Goal: Information Seeking & Learning: Find specific fact

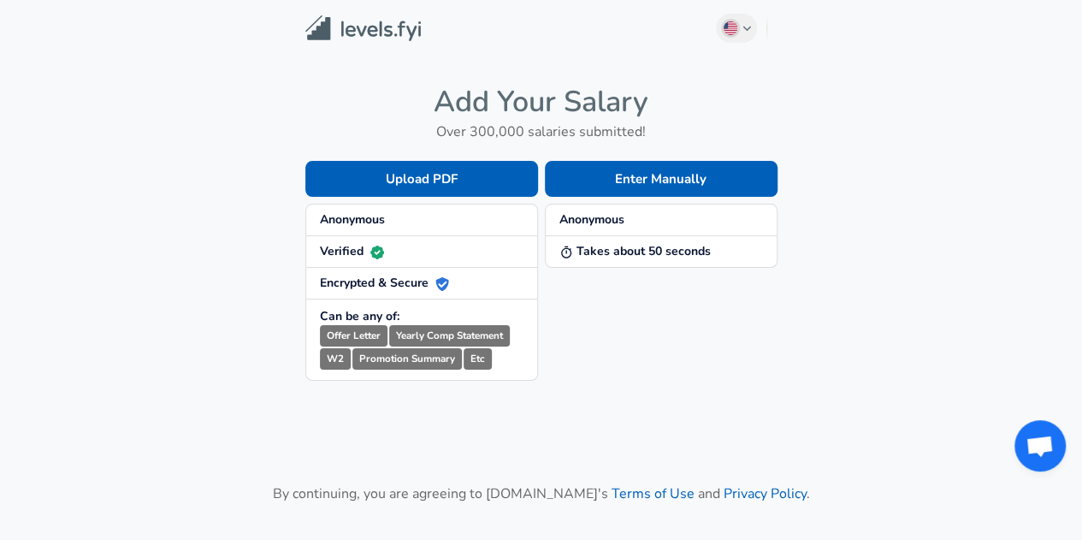
scroll to position [191, 0]
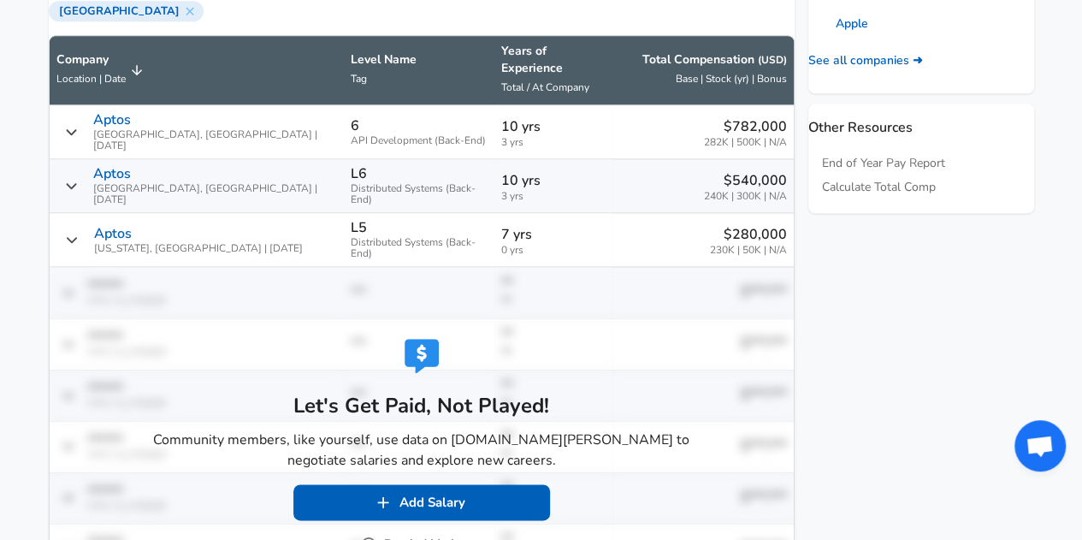
scroll to position [856, 0]
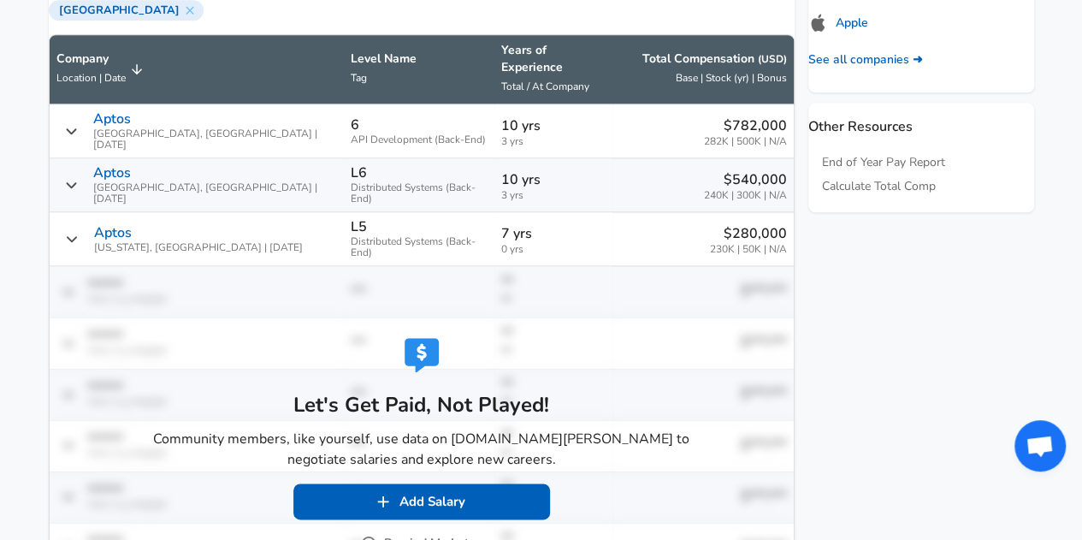
click at [416, 533] on button "Remind Me Later" at bounding box center [422, 543] width 116 height 21
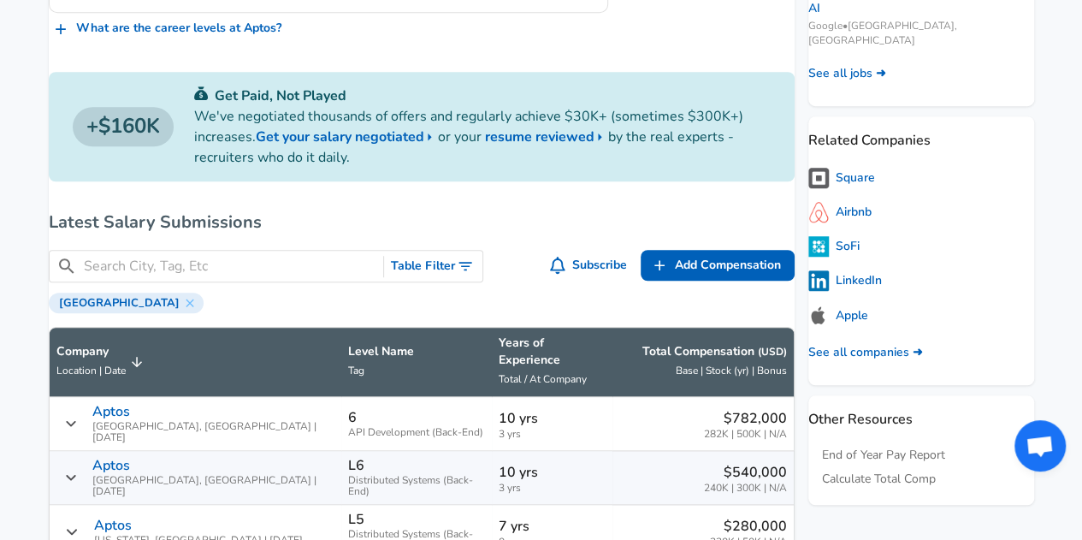
scroll to position [571, 0]
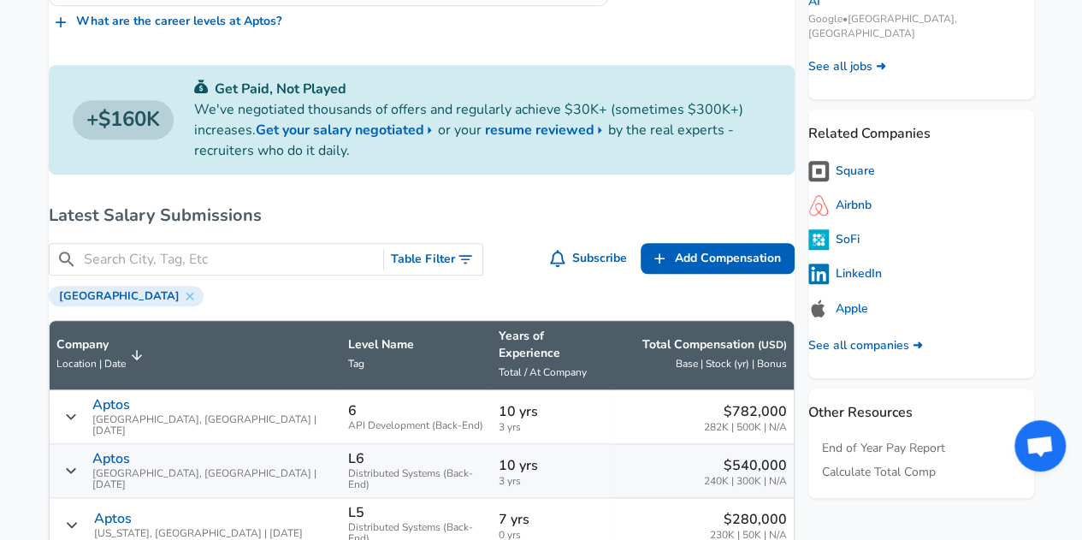
click at [460, 268] on icon "Toggle Search Filters" at bounding box center [465, 259] width 17 height 17
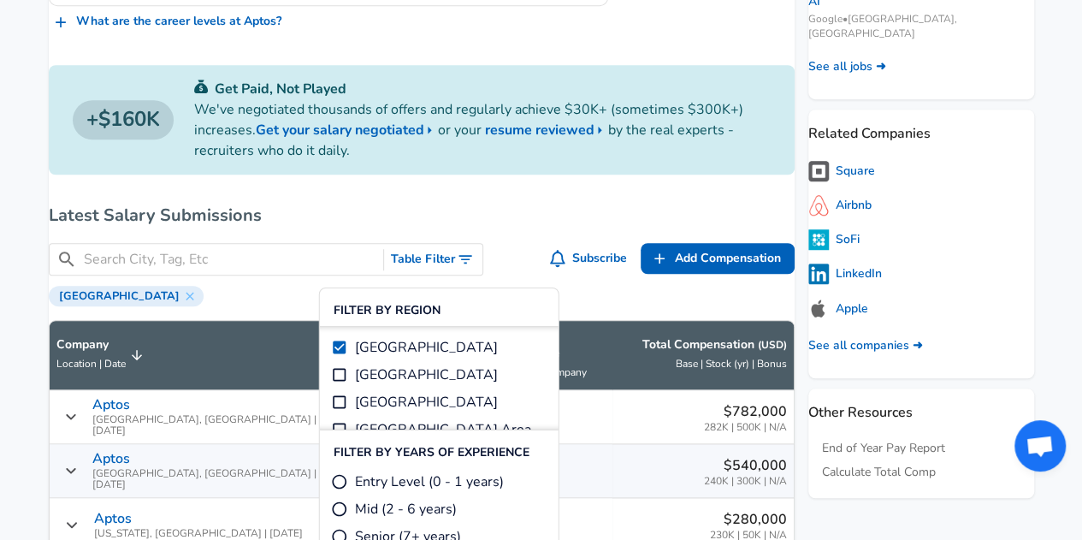
click at [424, 374] on span "[GEOGRAPHIC_DATA]" at bounding box center [426, 374] width 143 height 21
click at [348, 374] on input "[GEOGRAPHIC_DATA]" at bounding box center [339, 374] width 17 height 17
checkbox input "true"
click at [535, 218] on h6 "Latest Salary Submissions" at bounding box center [422, 215] width 746 height 27
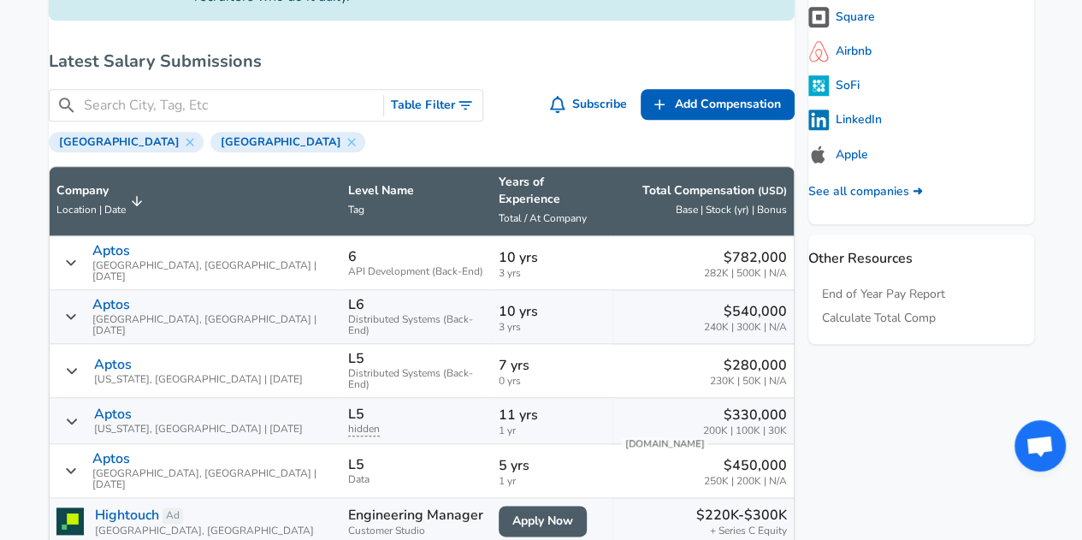
scroll to position [741, 0]
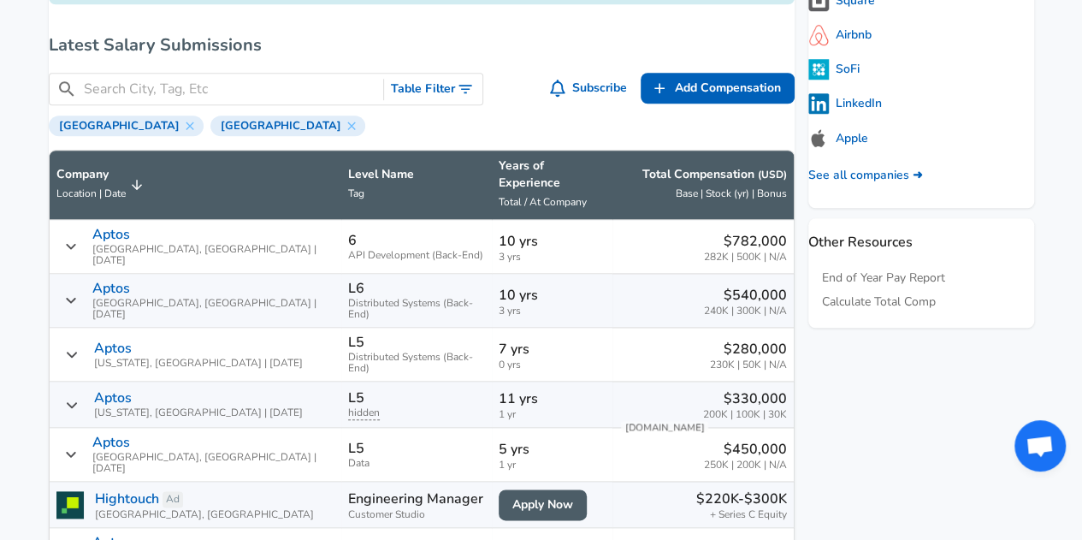
click at [435, 97] on button "Table Filter" at bounding box center [433, 90] width 98 height 32
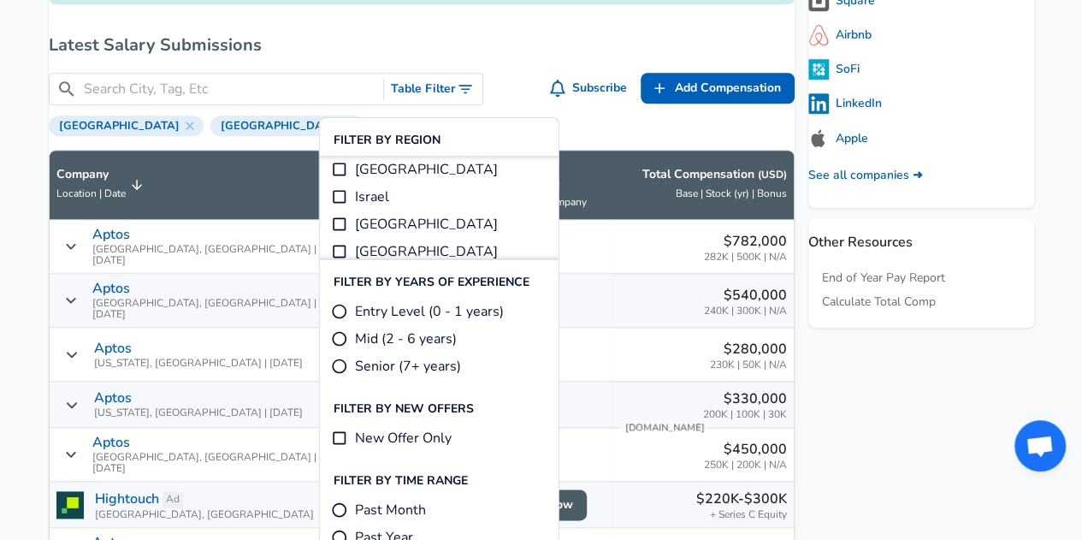
scroll to position [486, 0]
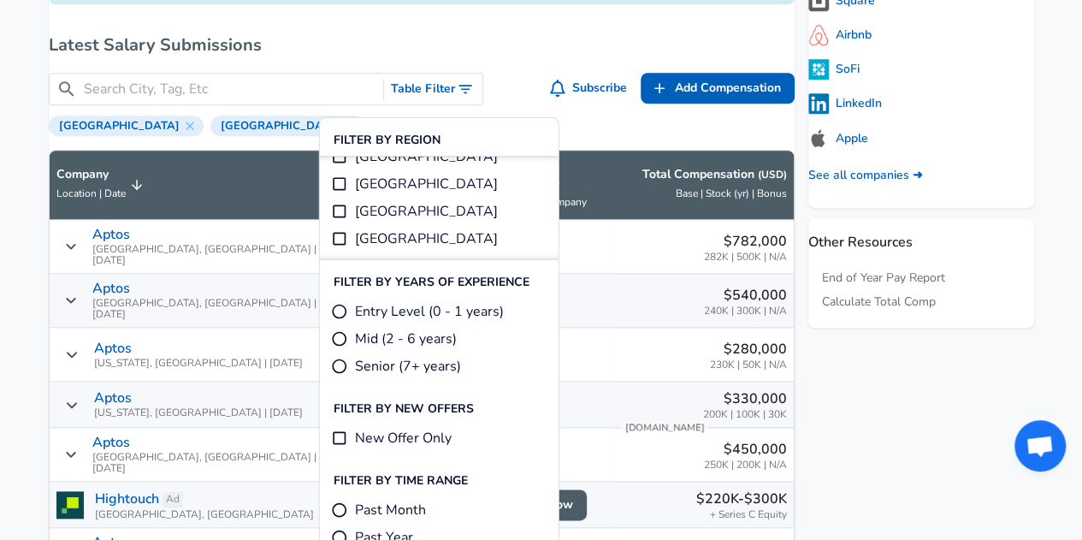
click at [461, 50] on h6 "Latest Salary Submissions" at bounding box center [422, 45] width 746 height 27
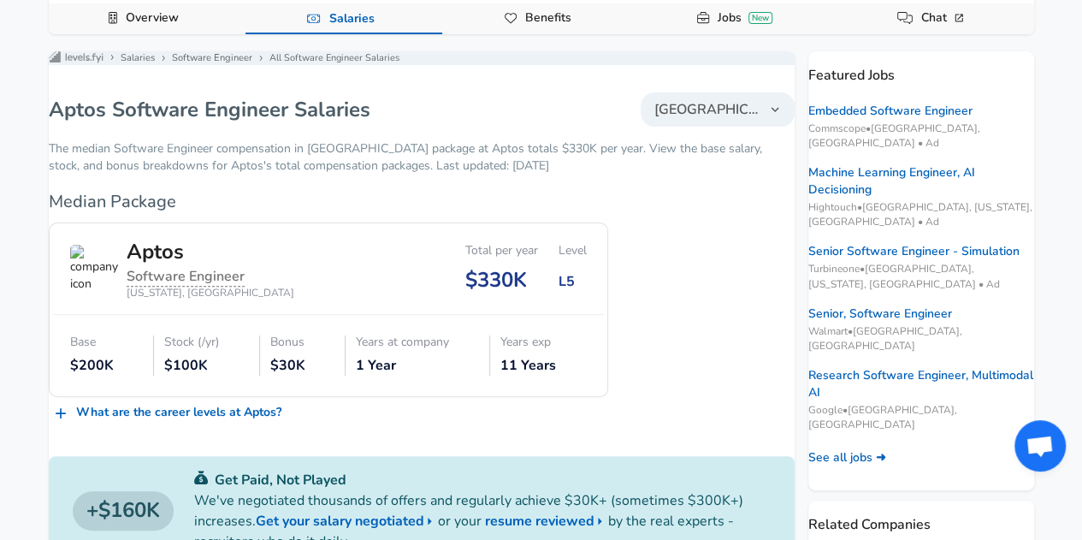
scroll to position [77, 0]
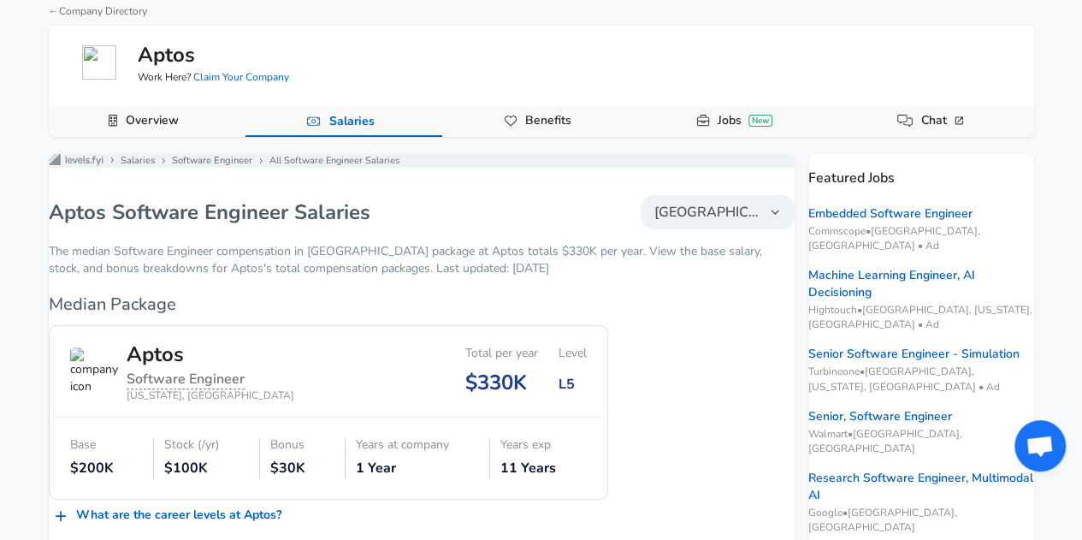
click at [677, 222] on span "[GEOGRAPHIC_DATA]" at bounding box center [707, 212] width 106 height 21
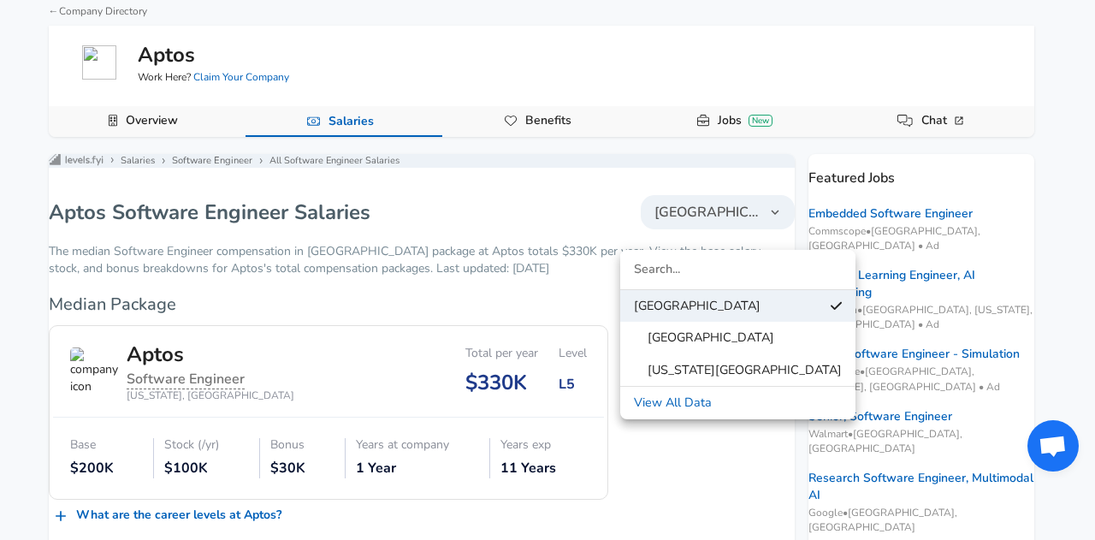
click at [677, 335] on span "[GEOGRAPHIC_DATA]" at bounding box center [704, 337] width 140 height 19
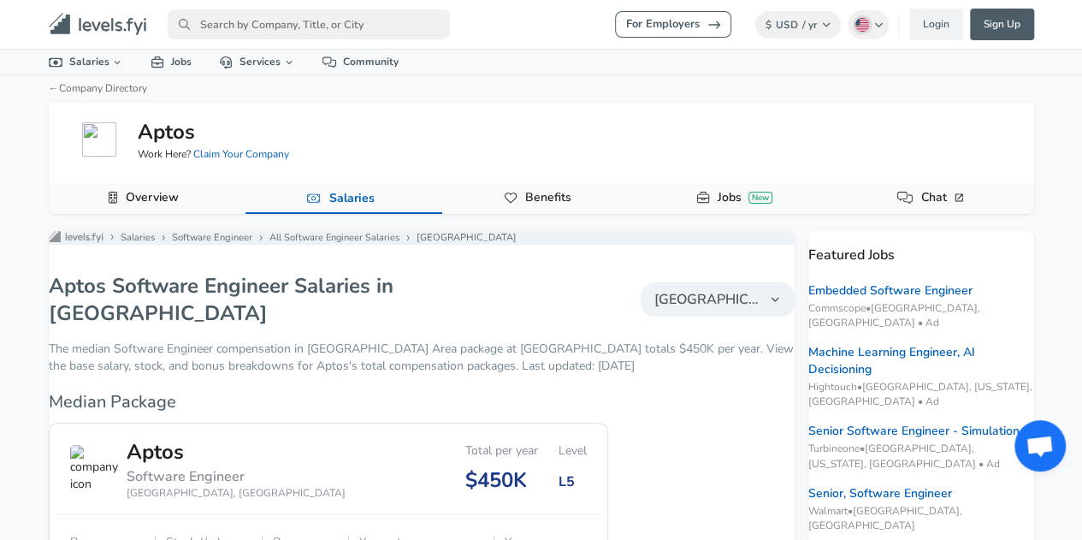
click at [96, 28] on icon "primary" at bounding box center [96, 24] width 34 height 13
